Goal: Information Seeking & Learning: Learn about a topic

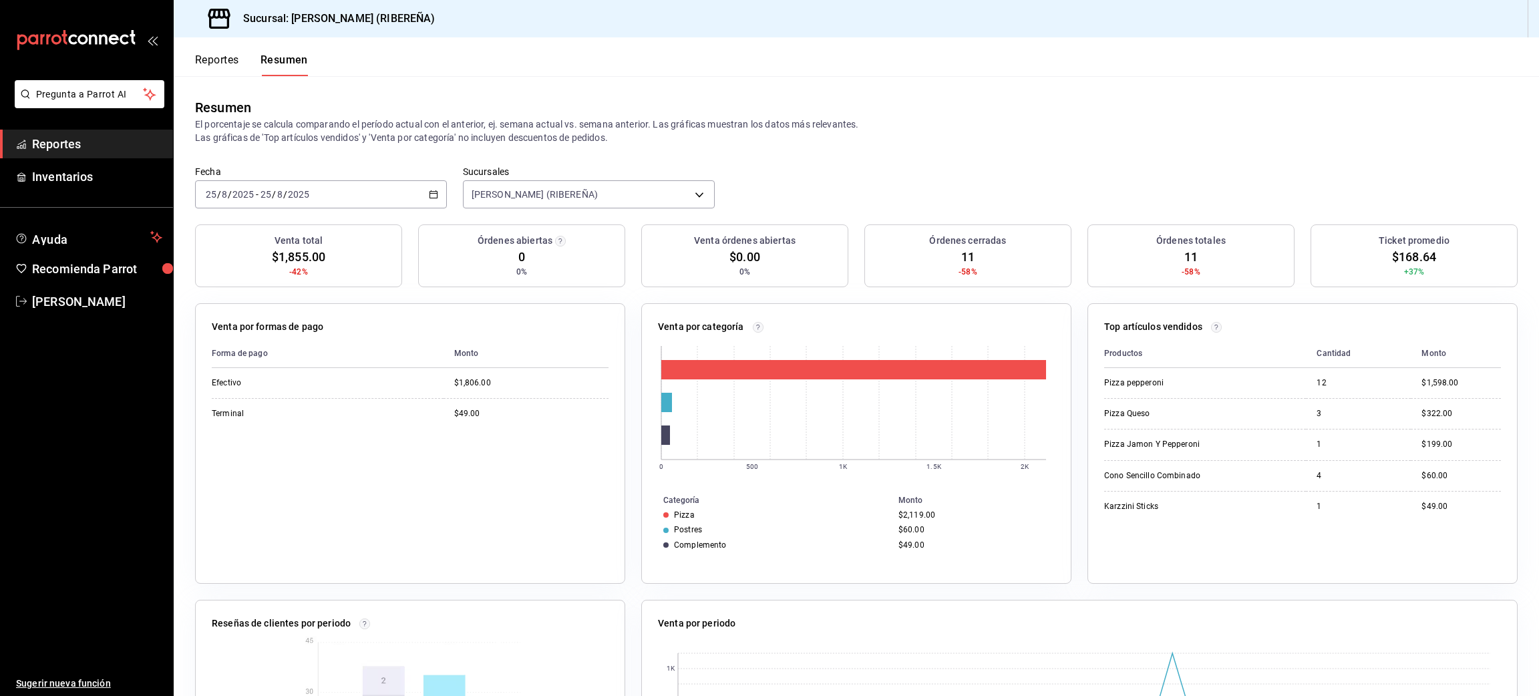
click at [213, 58] on button "Reportes" at bounding box center [217, 64] width 44 height 23
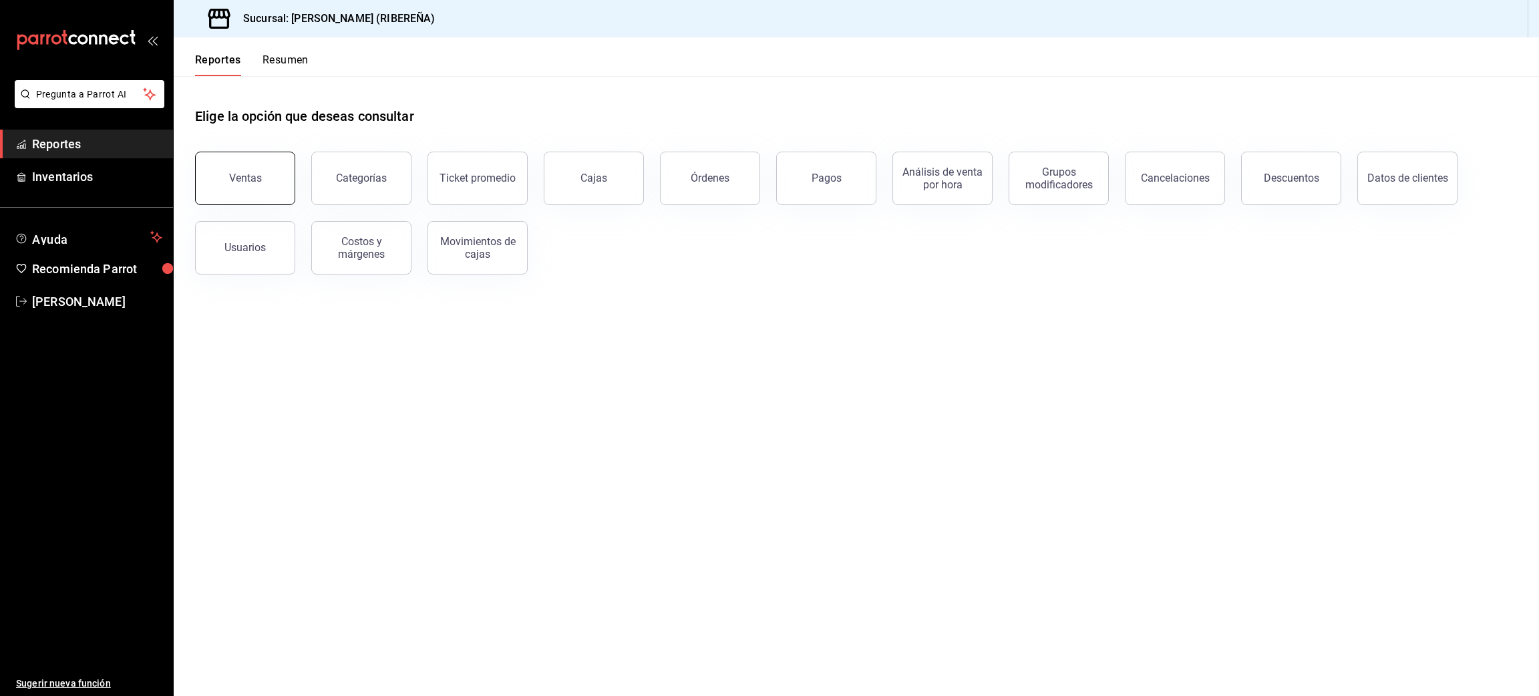
click at [240, 174] on div "Ventas" at bounding box center [245, 178] width 33 height 13
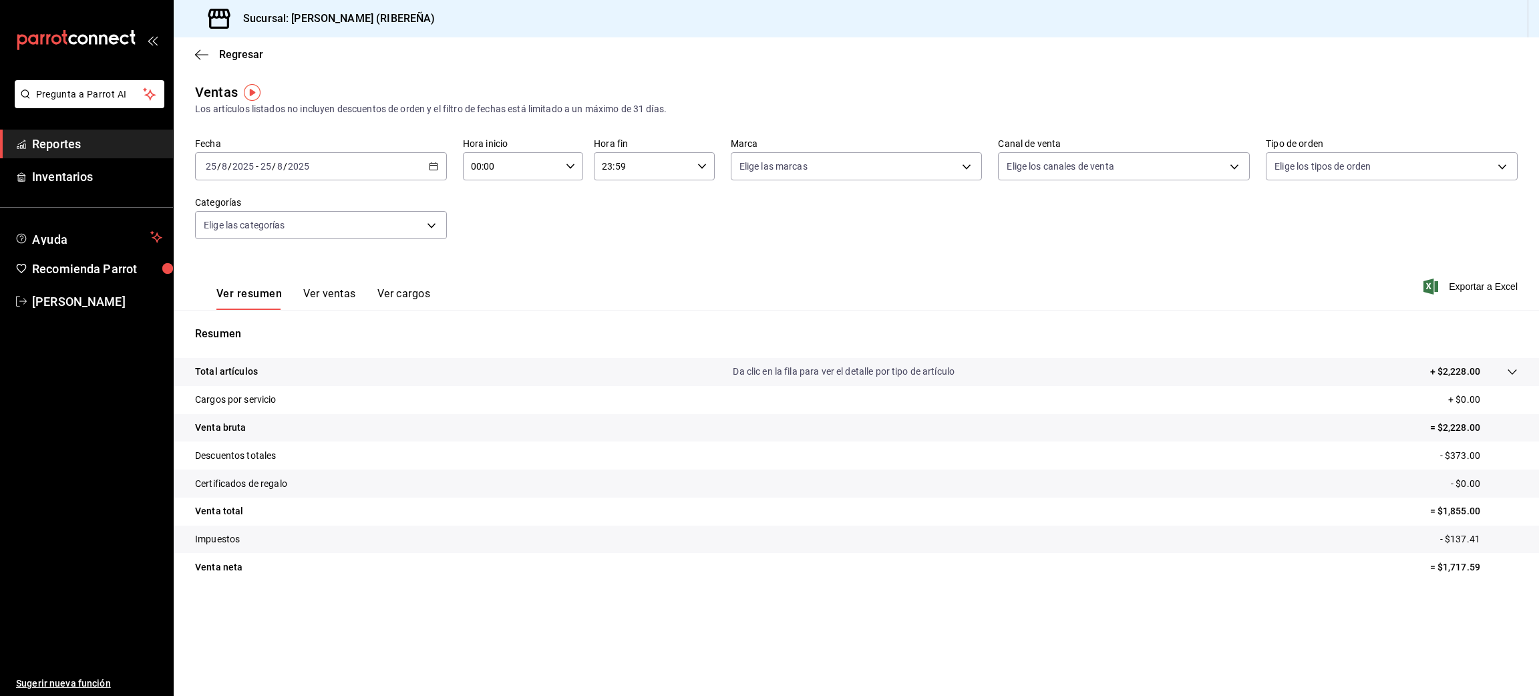
click at [325, 294] on button "Ver ventas" at bounding box center [329, 298] width 53 height 23
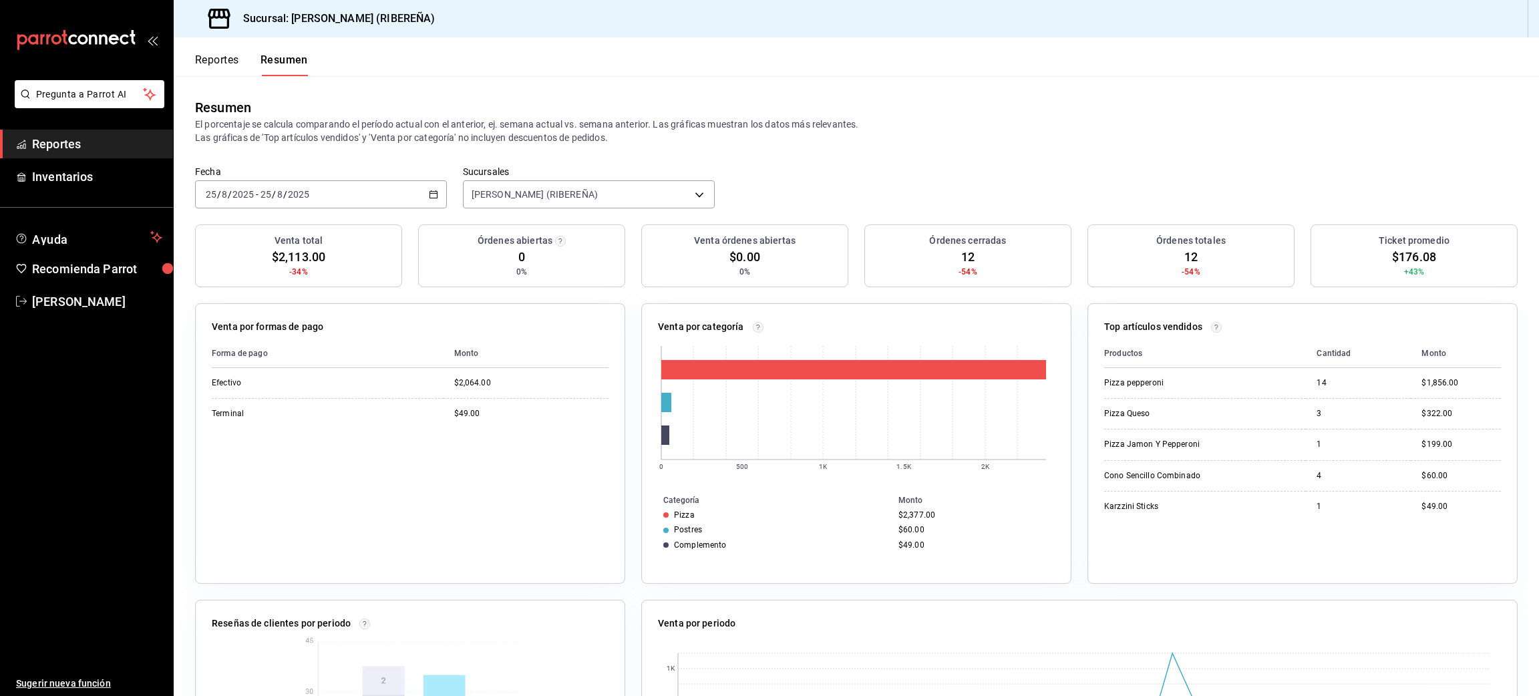
click at [225, 55] on button "Reportes" at bounding box center [217, 64] width 44 height 23
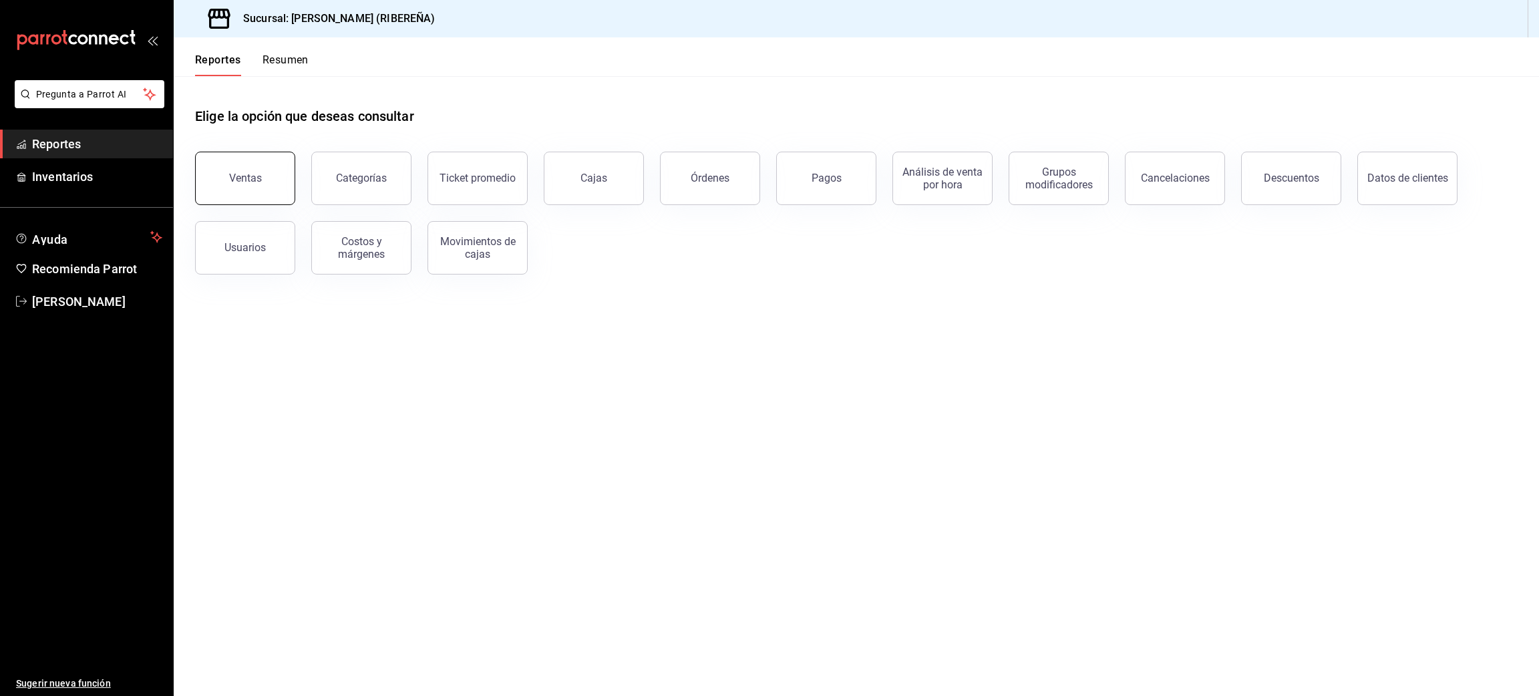
click at [235, 171] on button "Ventas" at bounding box center [245, 178] width 100 height 53
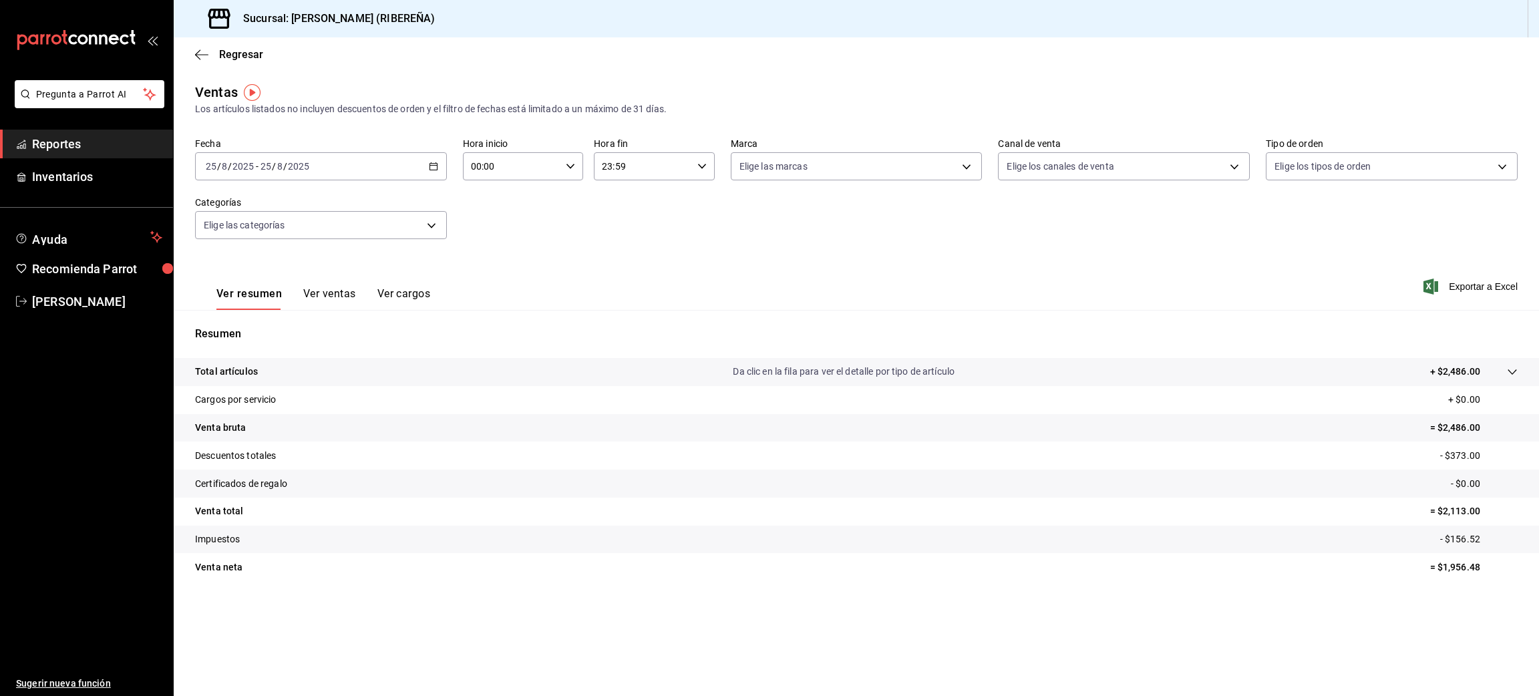
click at [335, 298] on button "Ver ventas" at bounding box center [329, 298] width 53 height 23
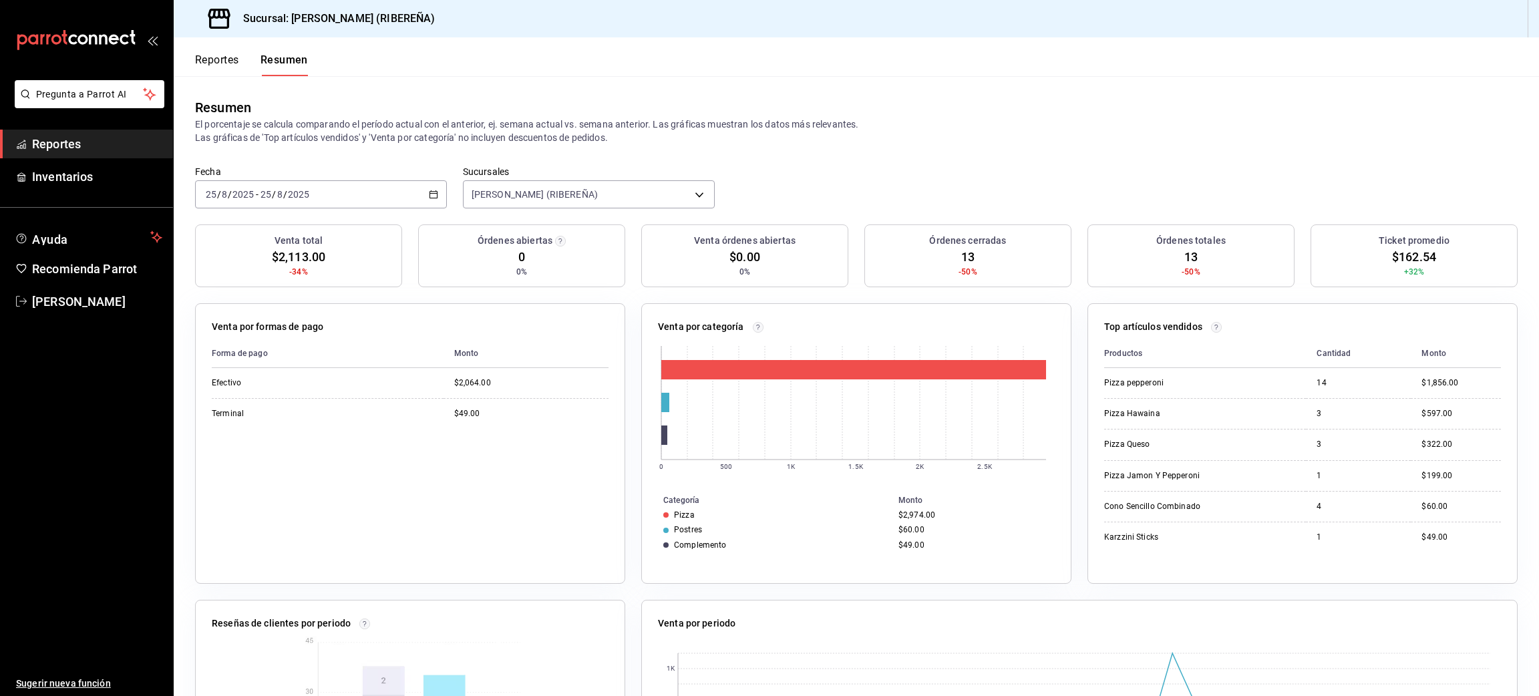
click at [209, 62] on button "Reportes" at bounding box center [217, 64] width 44 height 23
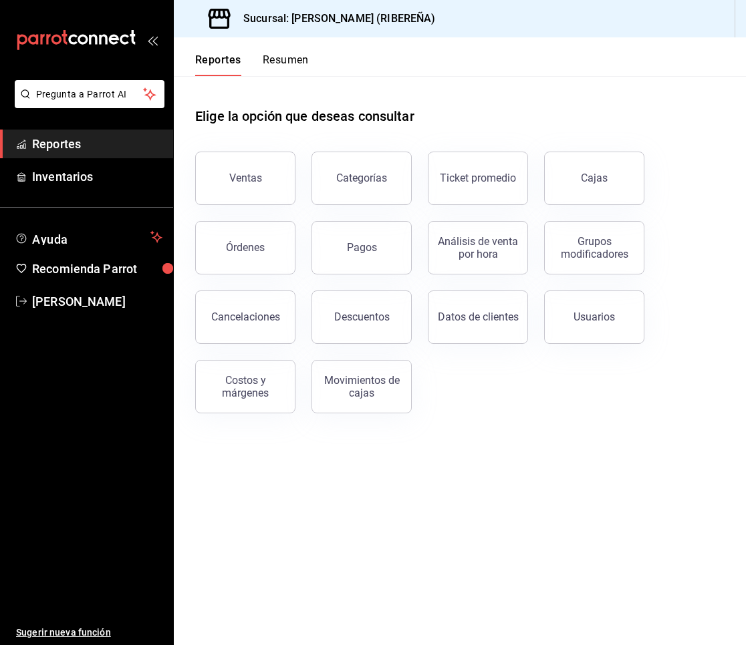
click at [220, 499] on main "Elige la opción que deseas consultar Ventas Categorías Ticket promedio Cajas Ór…" at bounding box center [460, 360] width 572 height 569
click at [247, 160] on button "Ventas" at bounding box center [245, 178] width 100 height 53
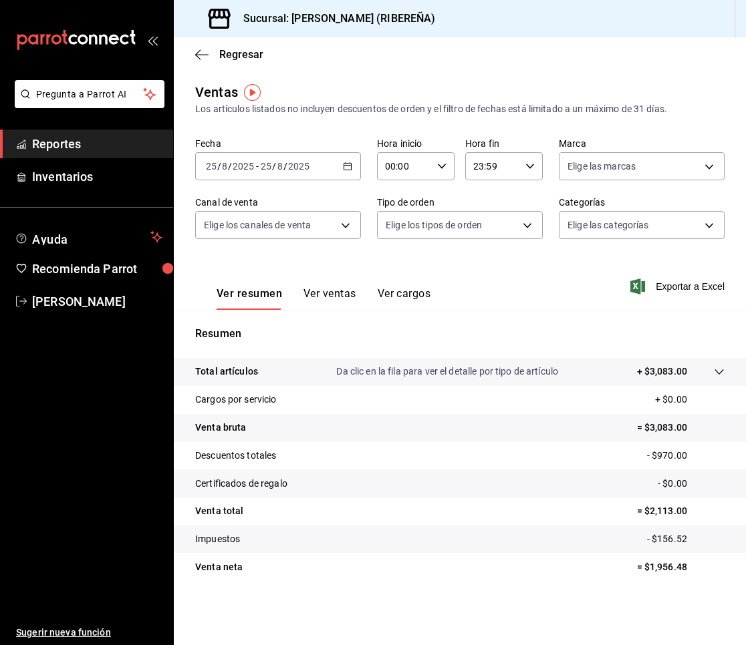
click at [338, 294] on button "Ver ventas" at bounding box center [329, 298] width 53 height 23
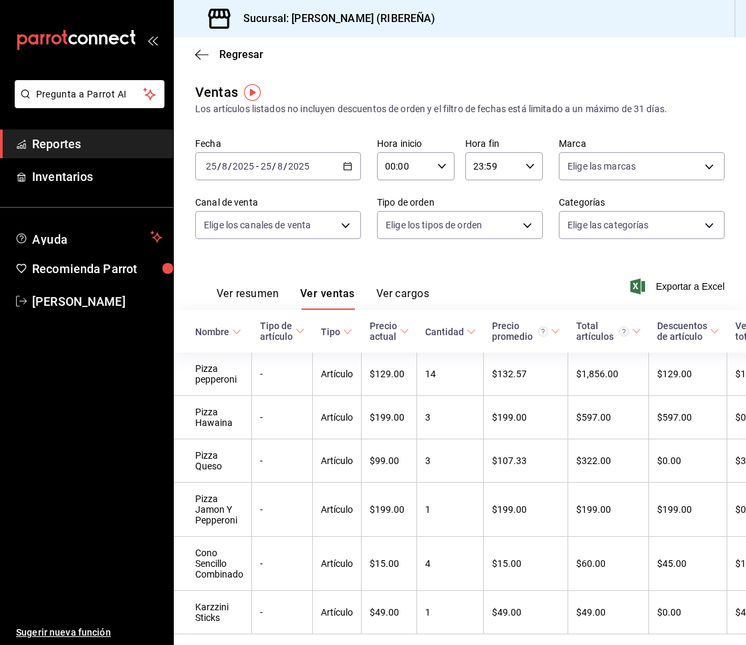
scroll to position [61, 0]
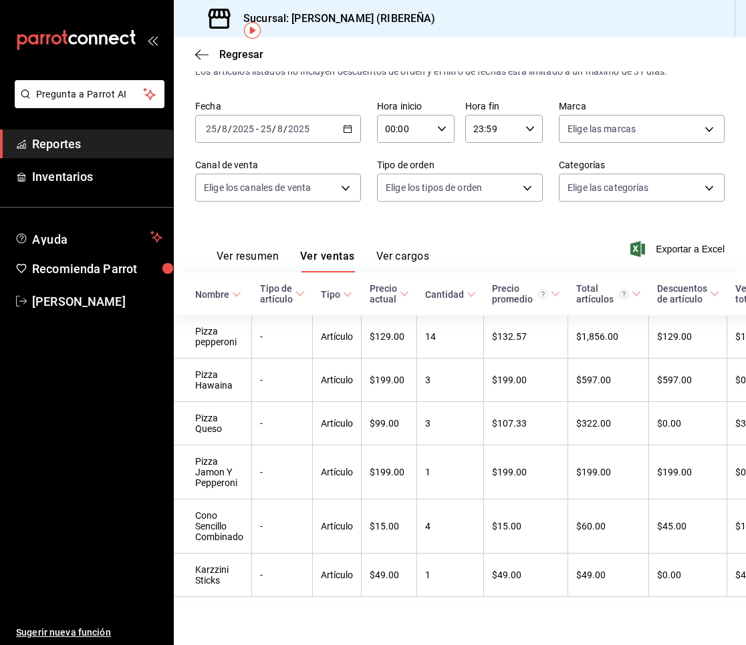
click at [480, 218] on div "Ver resumen Ver ventas Ver cargos Exportar a Excel" at bounding box center [460, 245] width 572 height 55
click at [246, 250] on button "Ver resumen" at bounding box center [247, 261] width 62 height 23
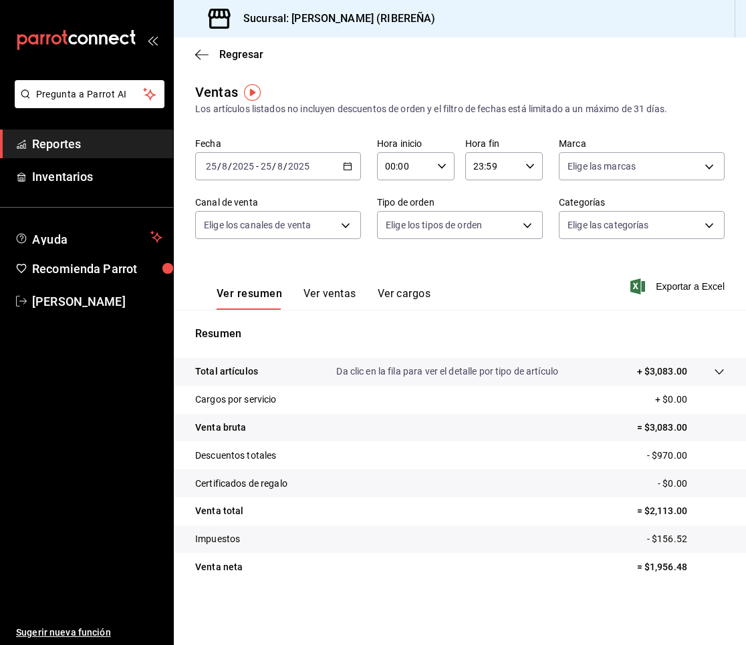
click at [548, 292] on div "Ver resumen Ver ventas Ver cargos Exportar a Excel" at bounding box center [460, 282] width 572 height 55
click at [555, 65] on div "Regresar" at bounding box center [460, 54] width 572 height 34
click at [328, 255] on div "Ver resumen Ver ventas Ver cargos Exportar a Excel" at bounding box center [460, 282] width 572 height 55
click at [201, 57] on icon "button" at bounding box center [201, 55] width 13 height 12
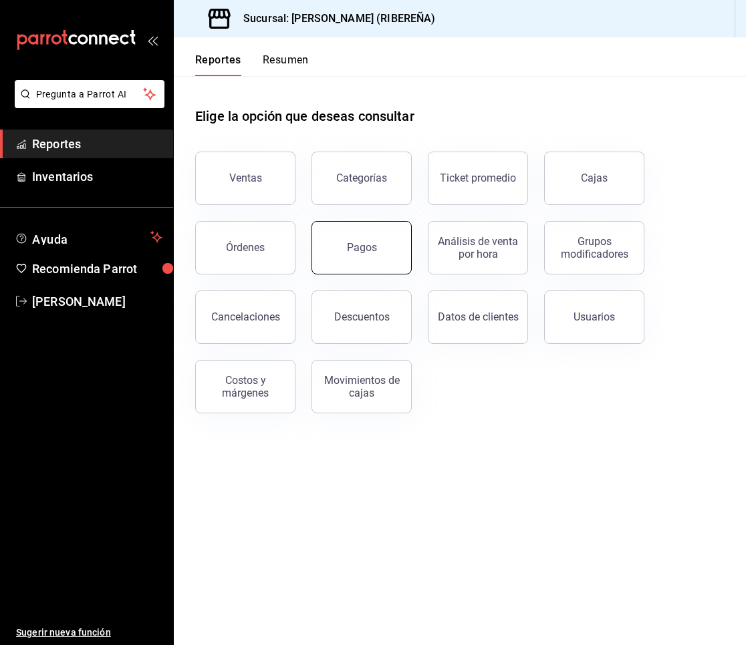
click at [375, 253] on button "Pagos" at bounding box center [361, 247] width 100 height 53
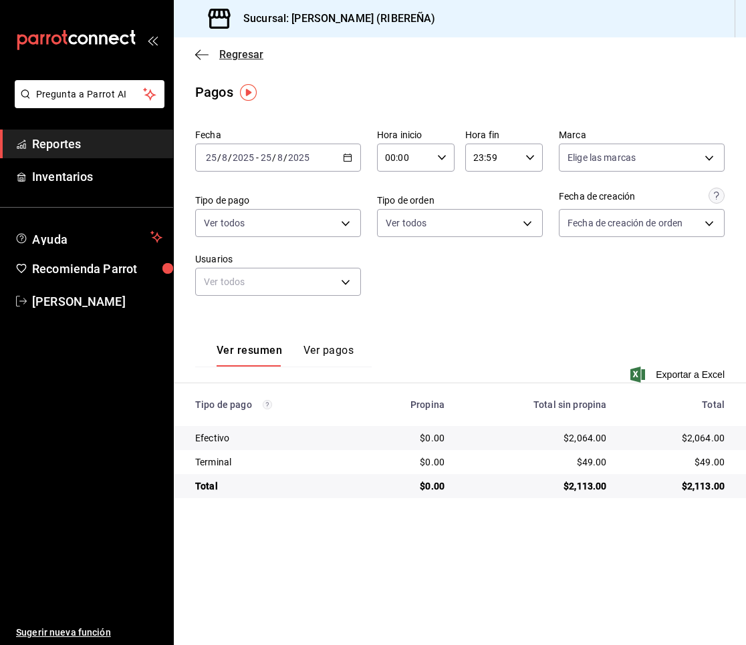
click at [198, 55] on icon "button" at bounding box center [201, 55] width 13 height 12
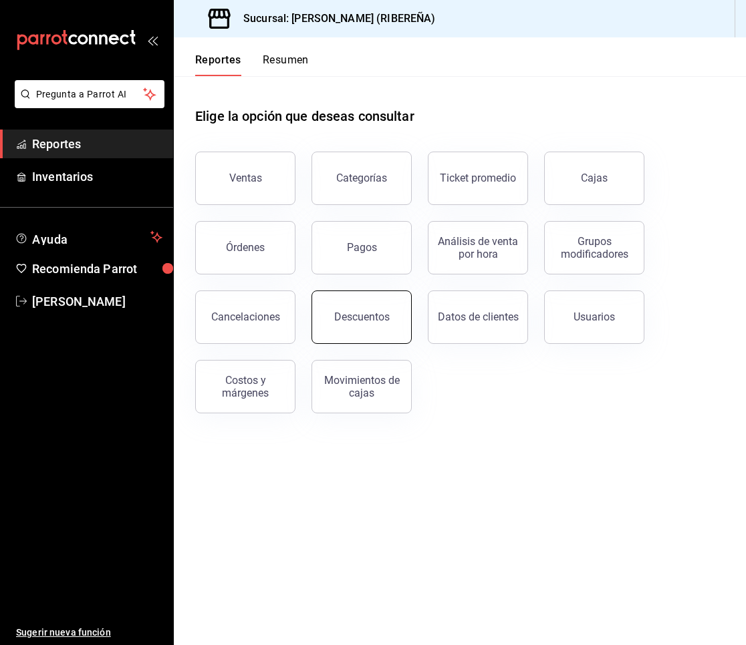
click at [370, 312] on div "Descuentos" at bounding box center [361, 317] width 55 height 13
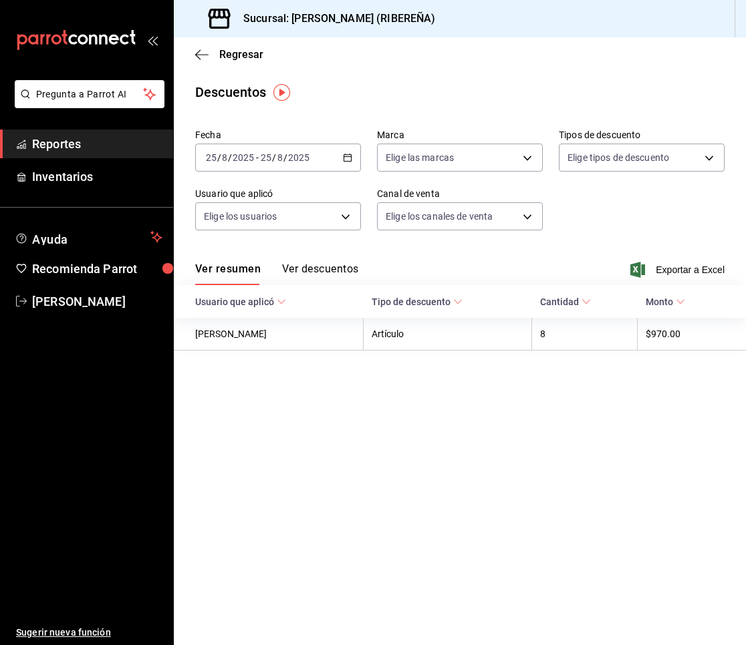
click at [339, 265] on button "Ver descuentos" at bounding box center [320, 274] width 76 height 23
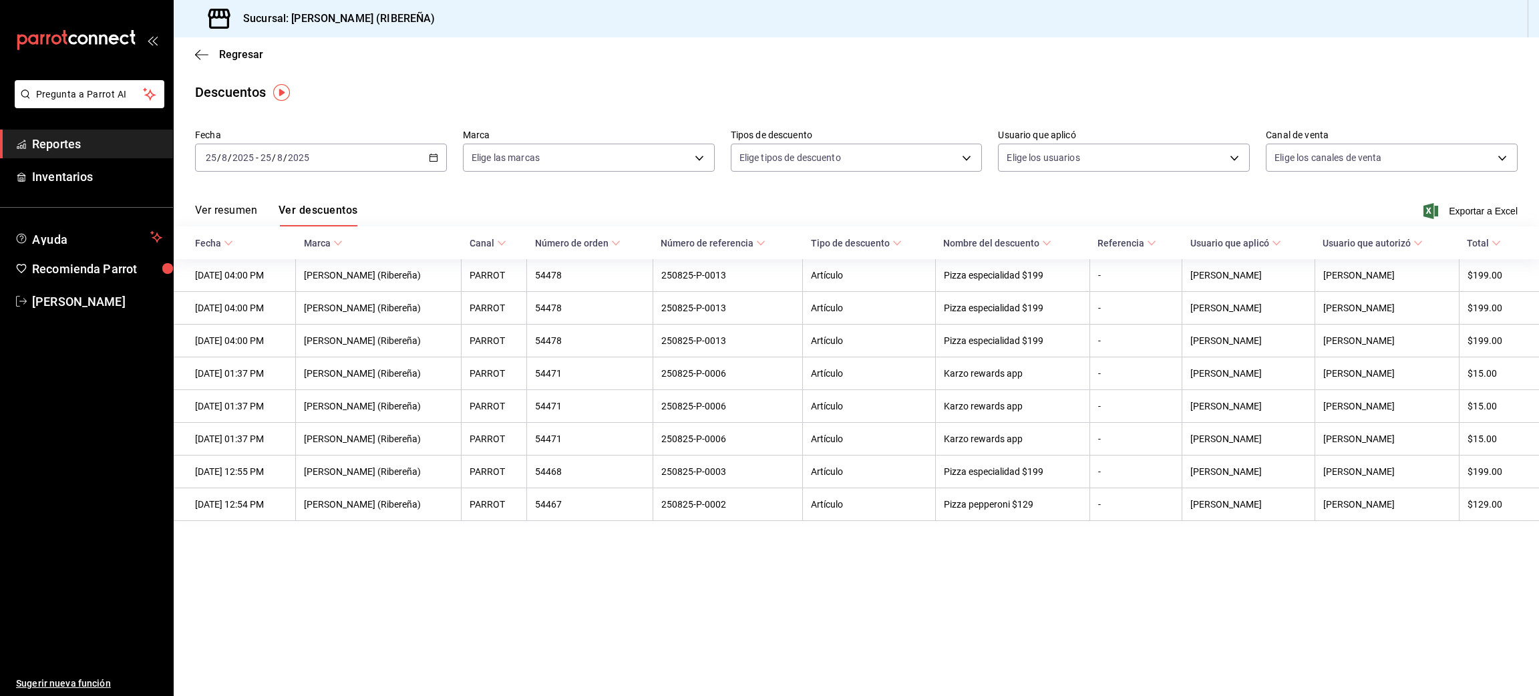
click at [545, 79] on main "Regresar Descuentos Fecha 2025-08-25 25 / 8 / 2025 - 2025-08-25 25 / 8 / 2025 M…" at bounding box center [857, 366] width 1366 height 659
click at [390, 65] on div "Regresar" at bounding box center [857, 54] width 1366 height 34
click at [198, 51] on icon "button" at bounding box center [201, 55] width 13 height 12
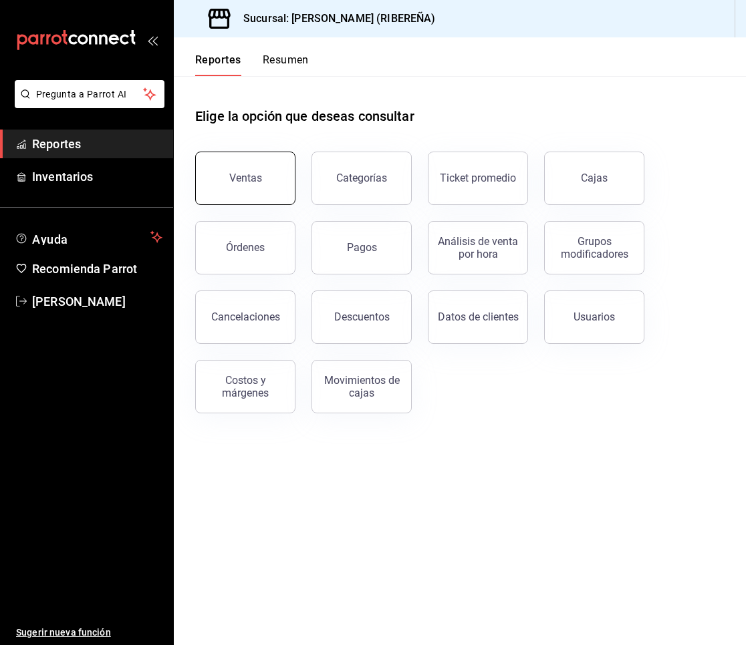
click at [218, 171] on button "Ventas" at bounding box center [245, 178] width 100 height 53
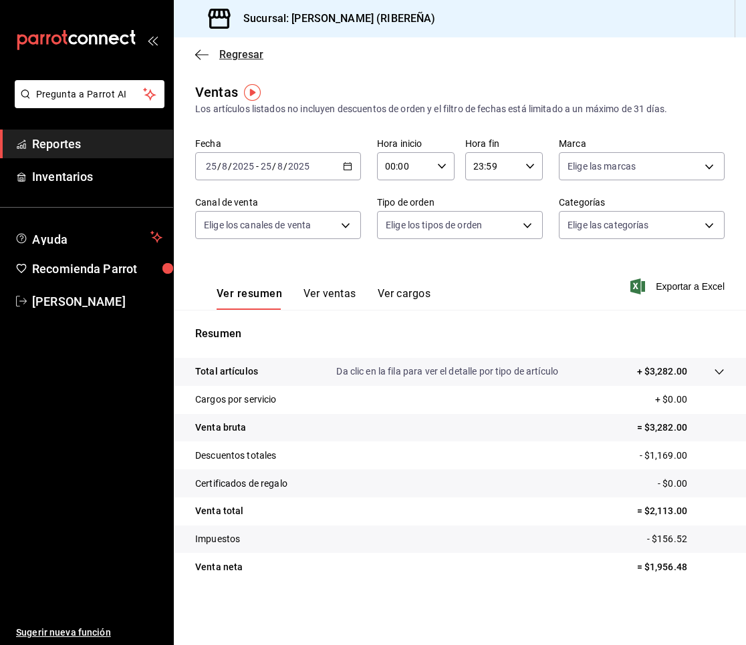
click at [200, 53] on icon "button" at bounding box center [201, 55] width 13 height 12
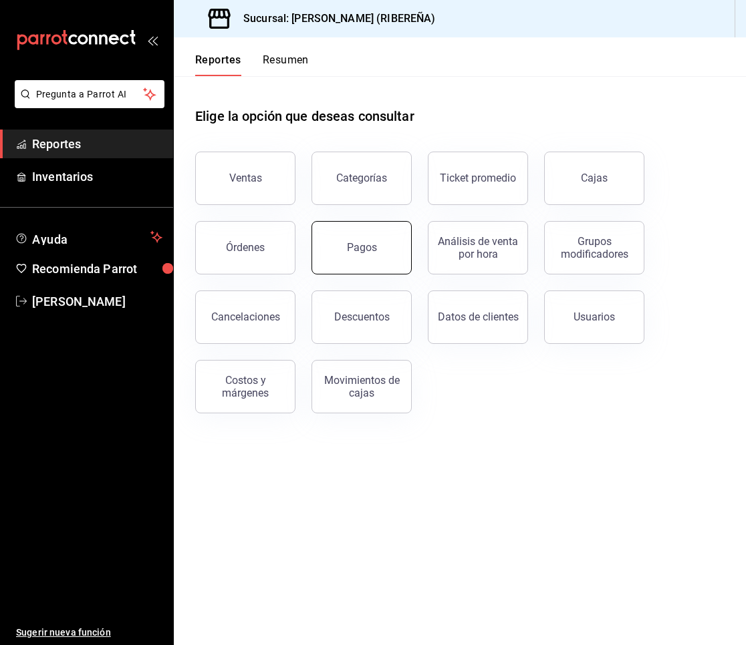
click at [363, 239] on button "Pagos" at bounding box center [361, 247] width 100 height 53
